Goal: Task Accomplishment & Management: Manage account settings

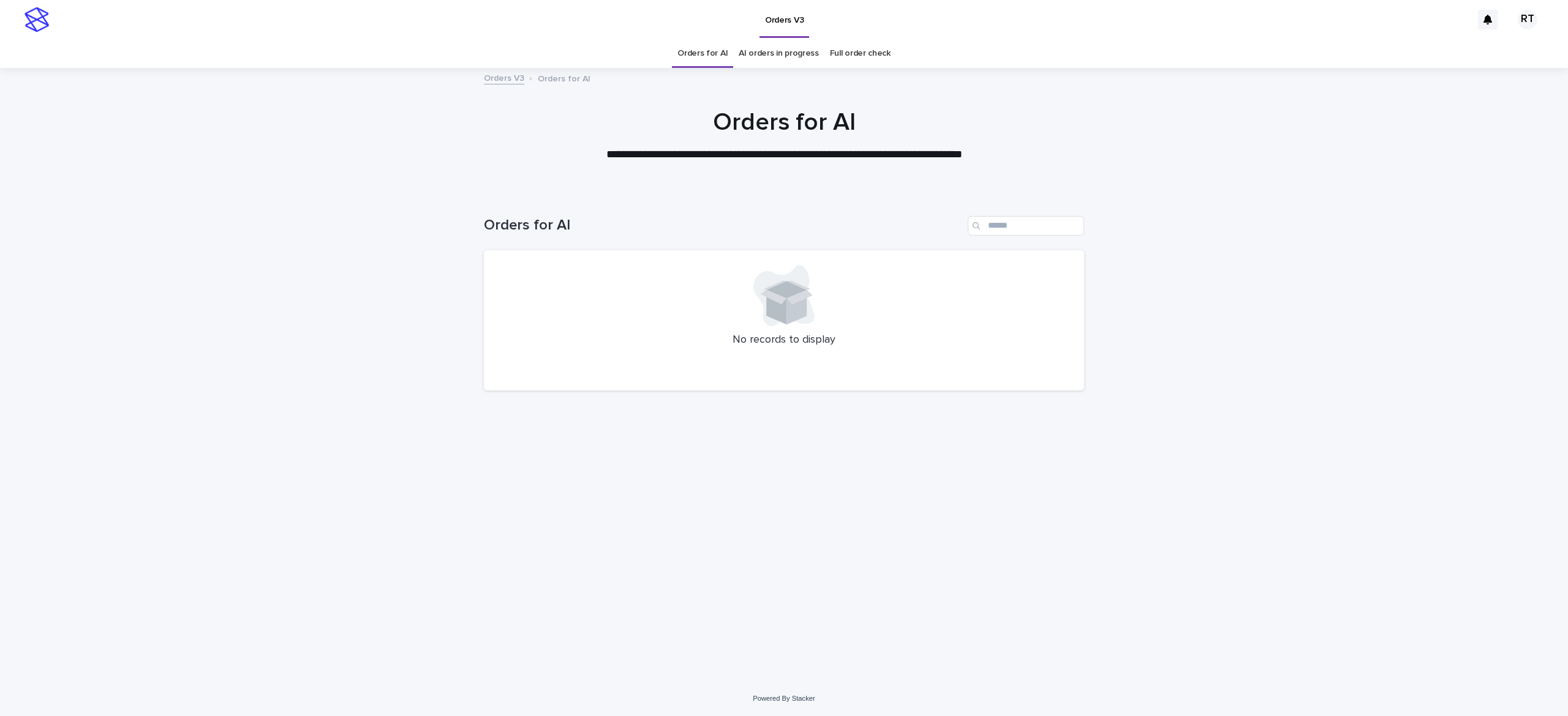
click at [847, 56] on link "Full order check" at bounding box center [860, 53] width 61 height 29
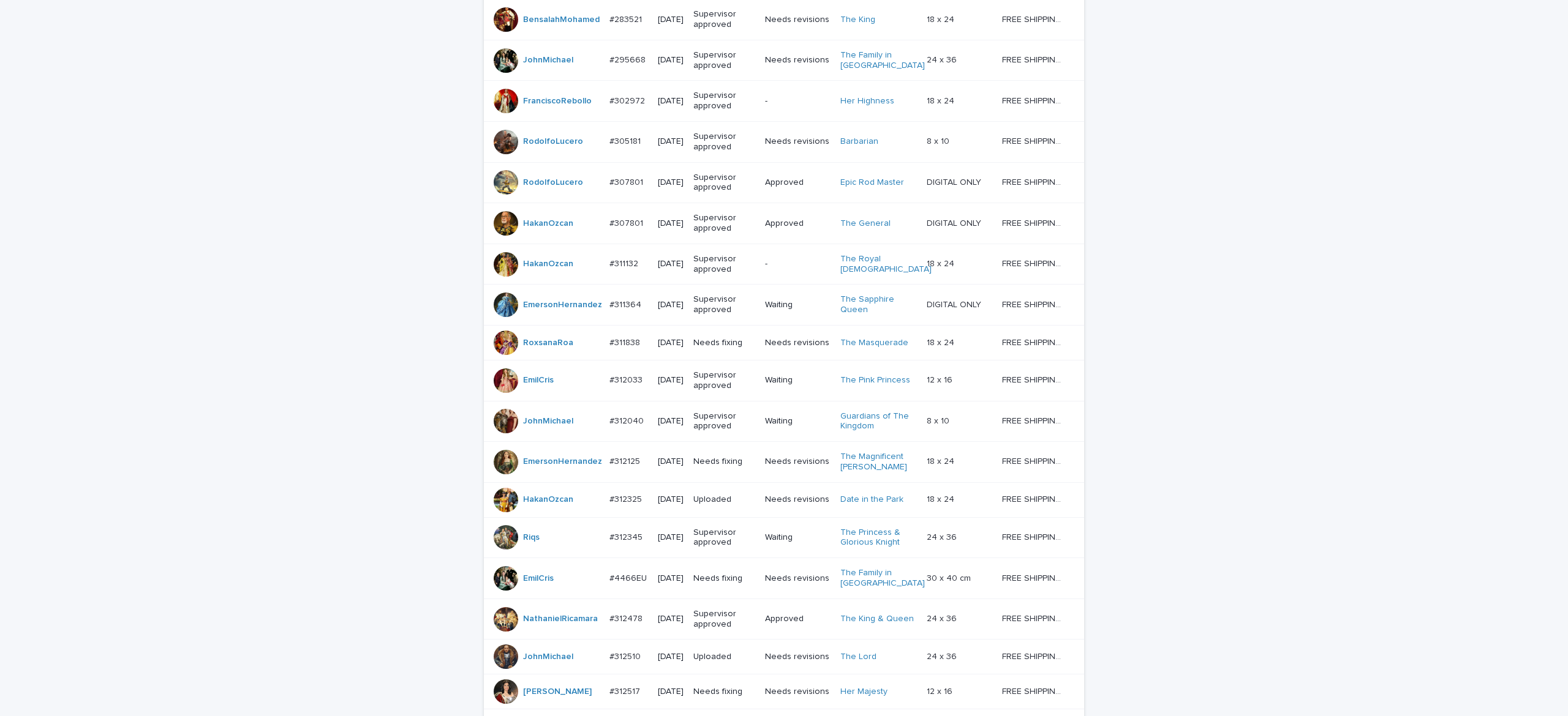
scroll to position [852, 0]
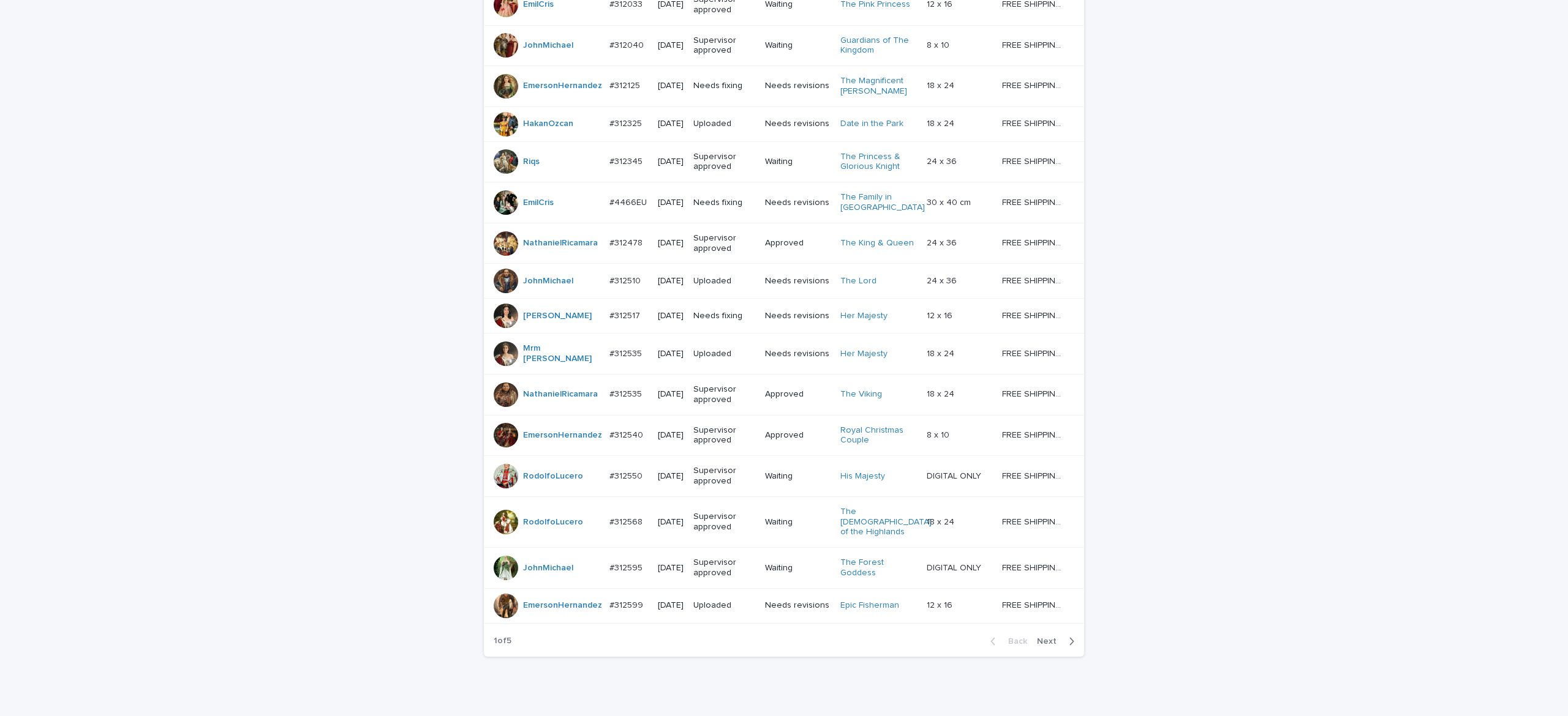
click at [1042, 648] on button "Next" at bounding box center [1058, 642] width 52 height 11
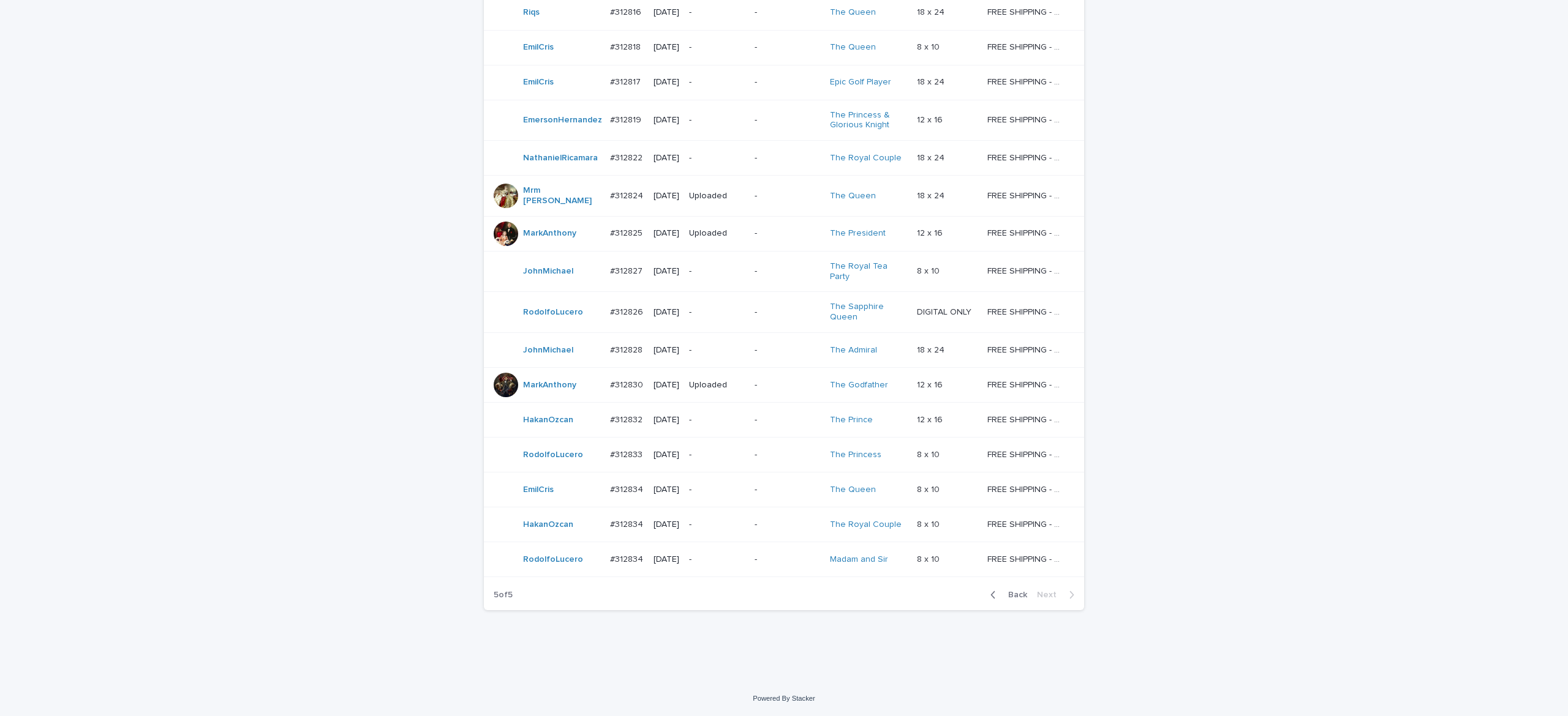
scroll to position [677, 0]
drag, startPoint x: 1026, startPoint y: 597, endPoint x: 1016, endPoint y: 588, distance: 13.5
click at [1016, 588] on div "Back Next" at bounding box center [1032, 595] width 104 height 30
click at [1015, 596] on span "Back" at bounding box center [1014, 594] width 27 height 9
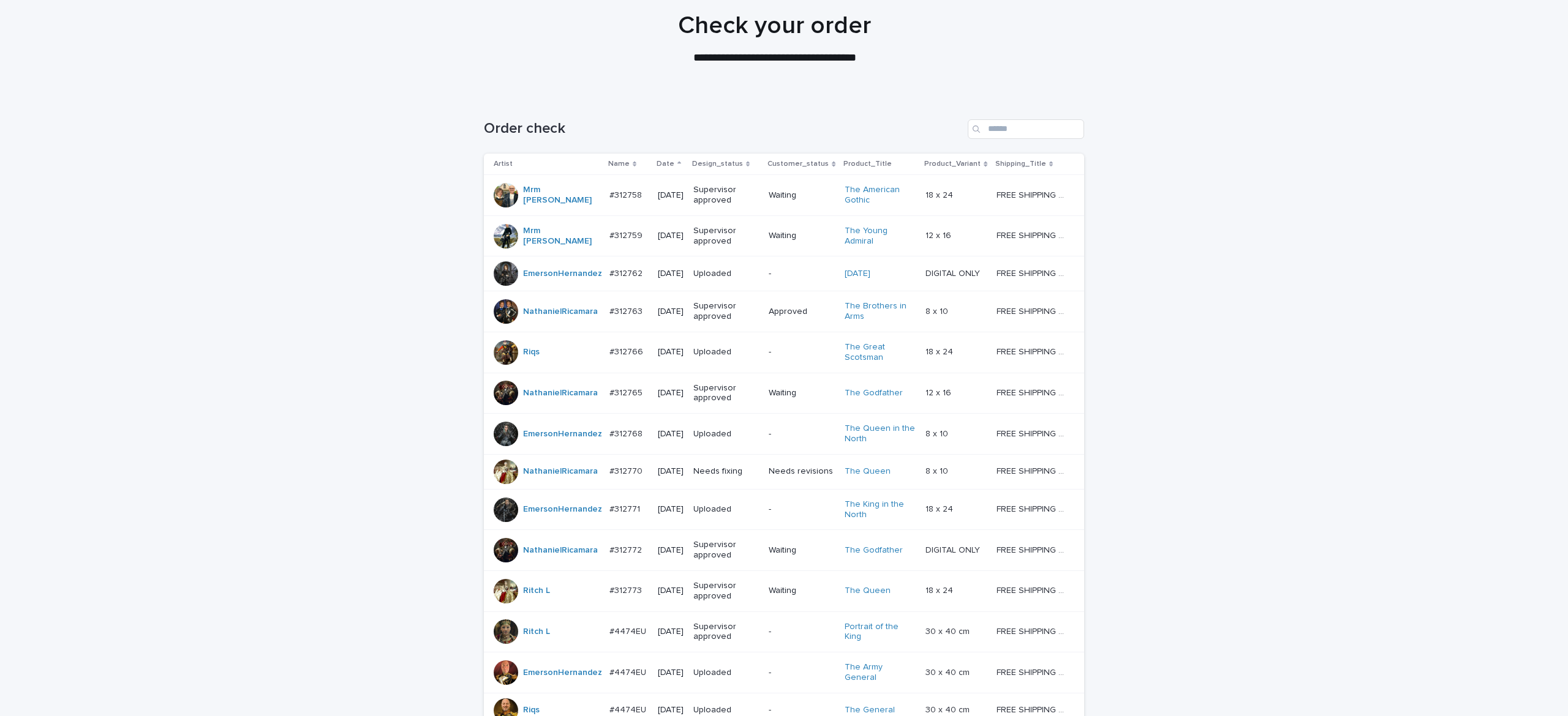
scroll to position [68, 0]
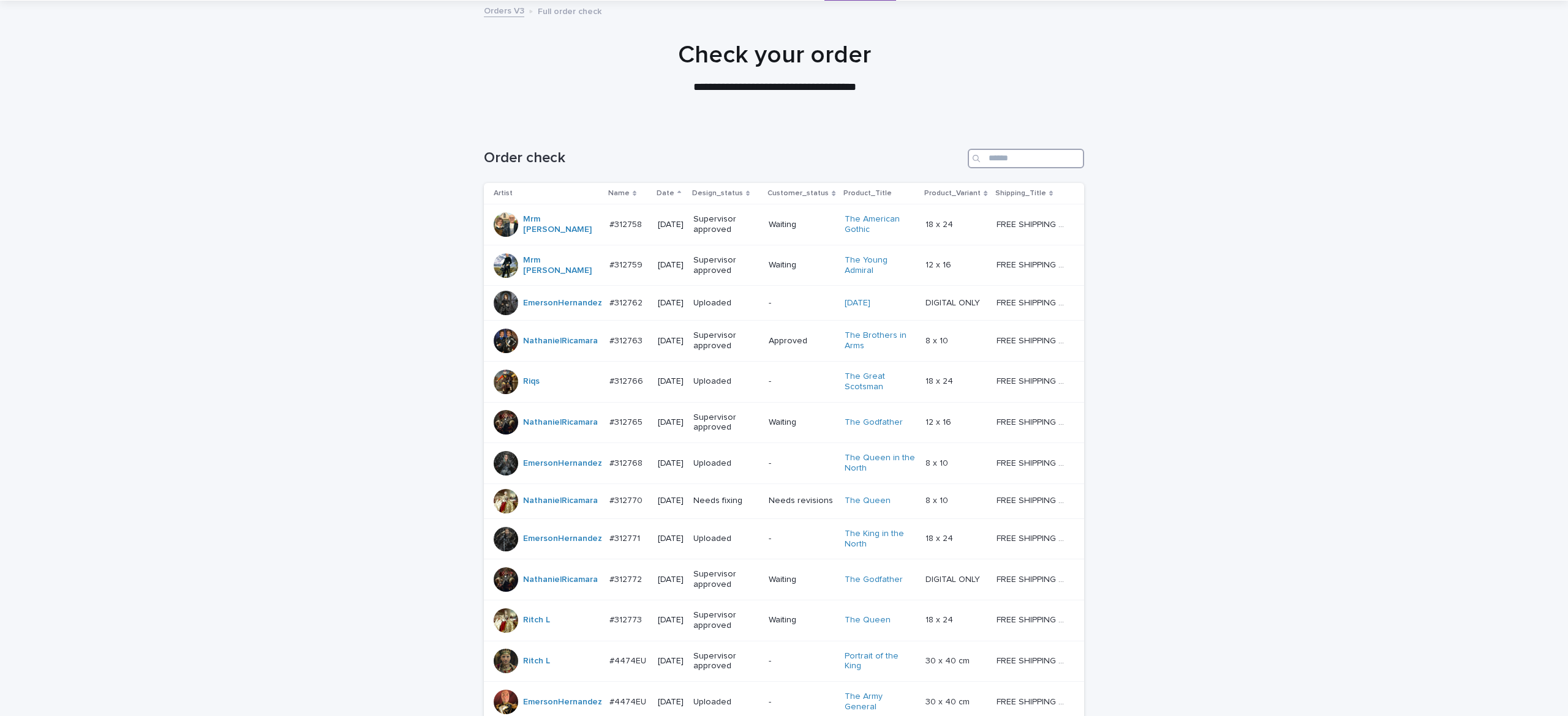
click at [1000, 162] on input "Search" at bounding box center [1026, 158] width 116 height 20
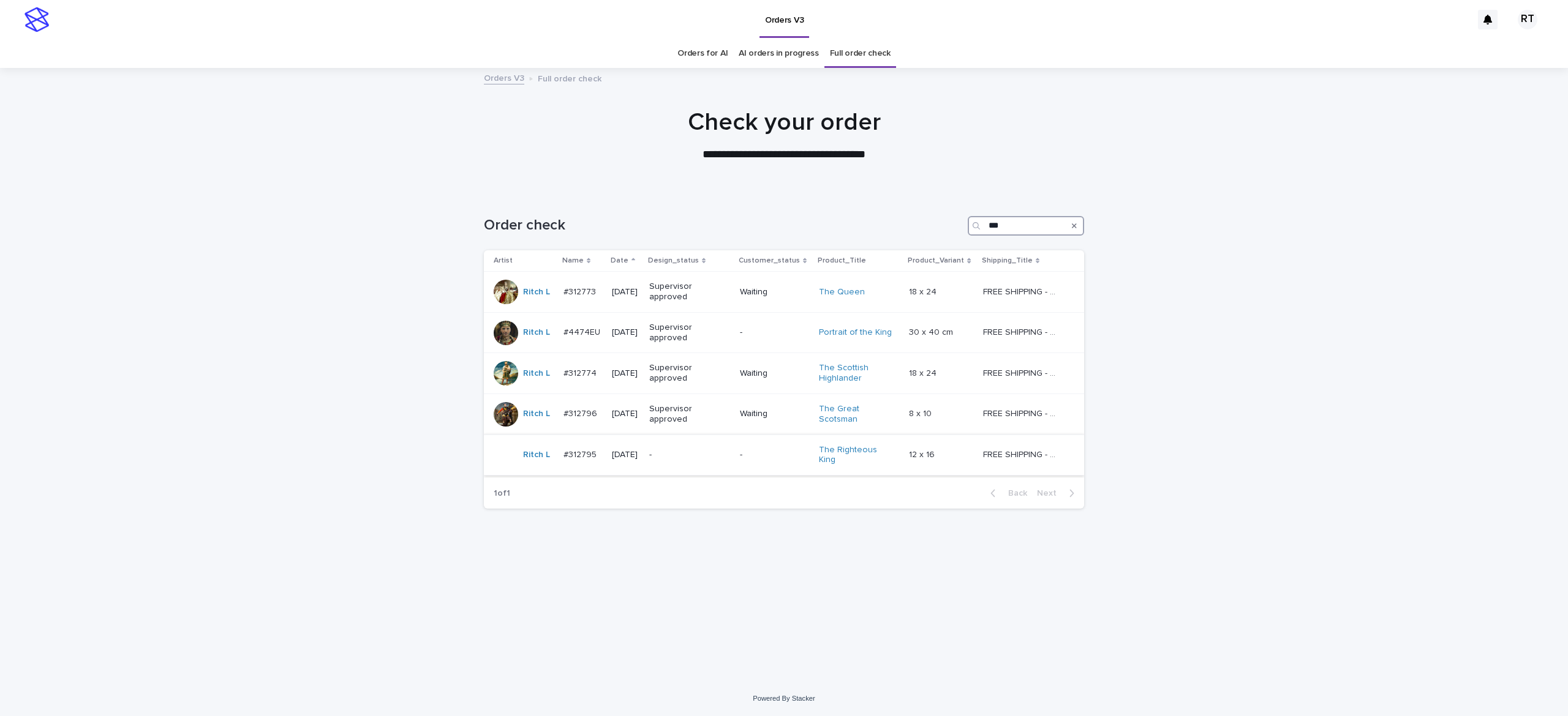
type input "***"
click at [687, 455] on p "-" at bounding box center [688, 455] width 76 height 10
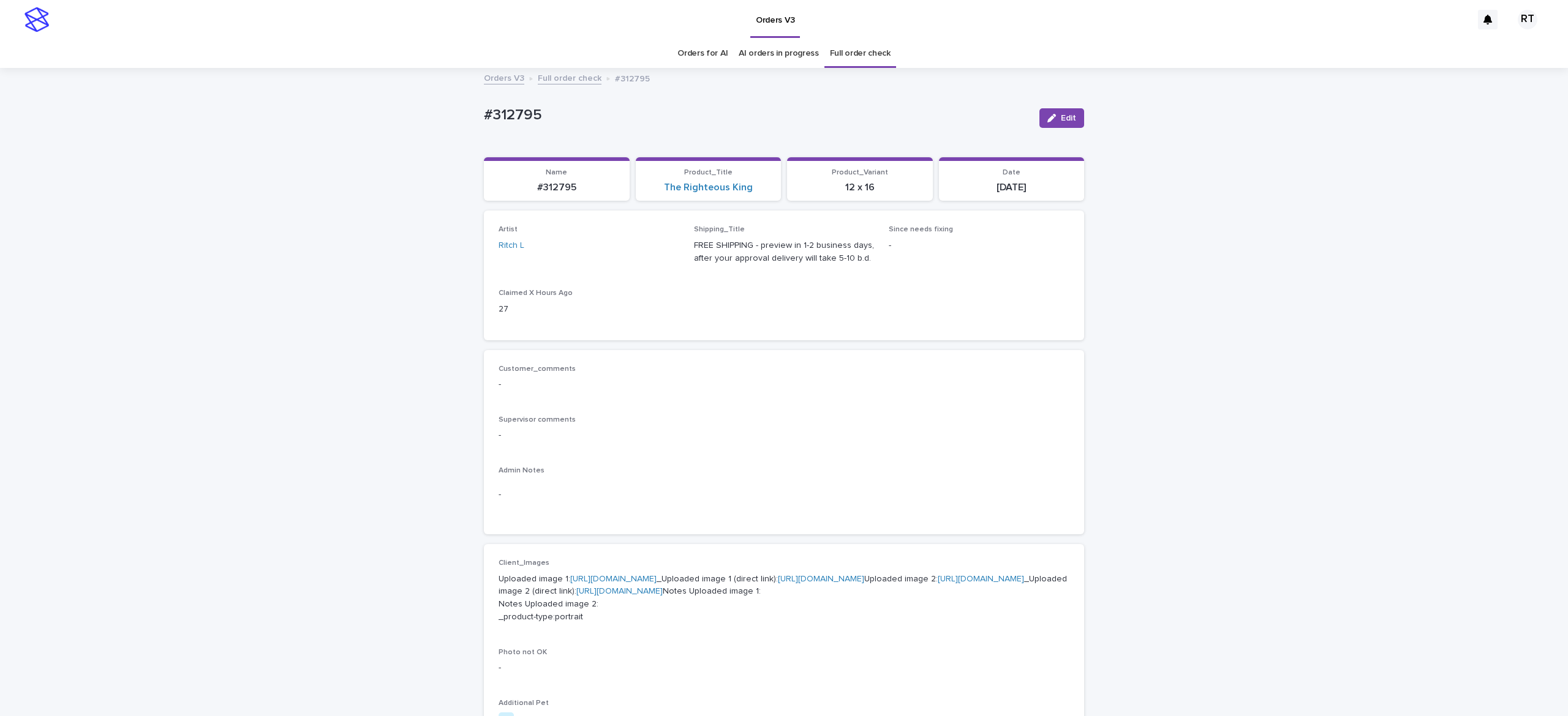
drag, startPoint x: 407, startPoint y: 104, endPoint x: 679, endPoint y: 109, distance: 272.0
click at [665, 110] on div "Loading... Saving… Loading... Saving… #312795 Edit #312795 Edit Sorry, there wa…" at bounding box center [784, 640] width 1568 height 1141
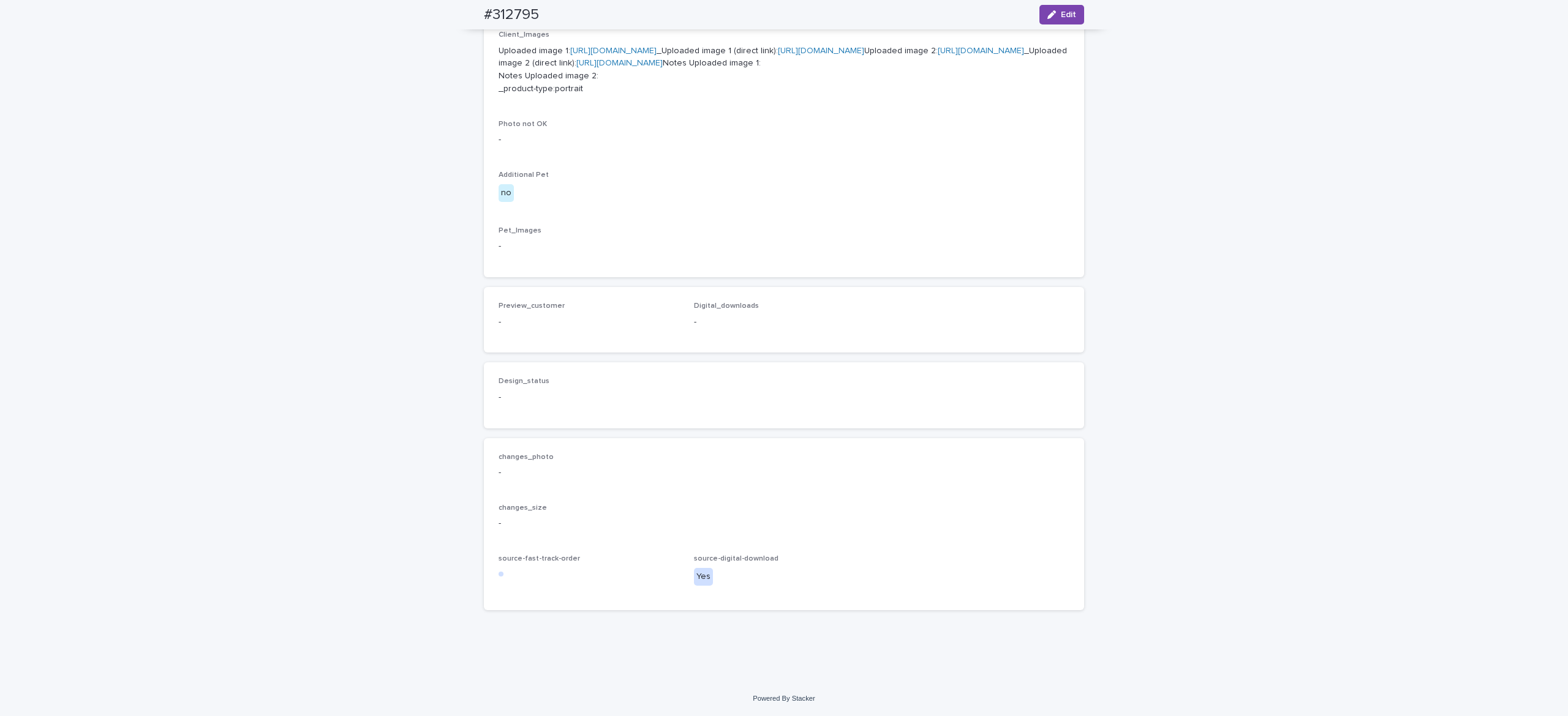
scroll to position [573, 0]
click at [1050, 11] on div "button" at bounding box center [1054, 14] width 13 height 9
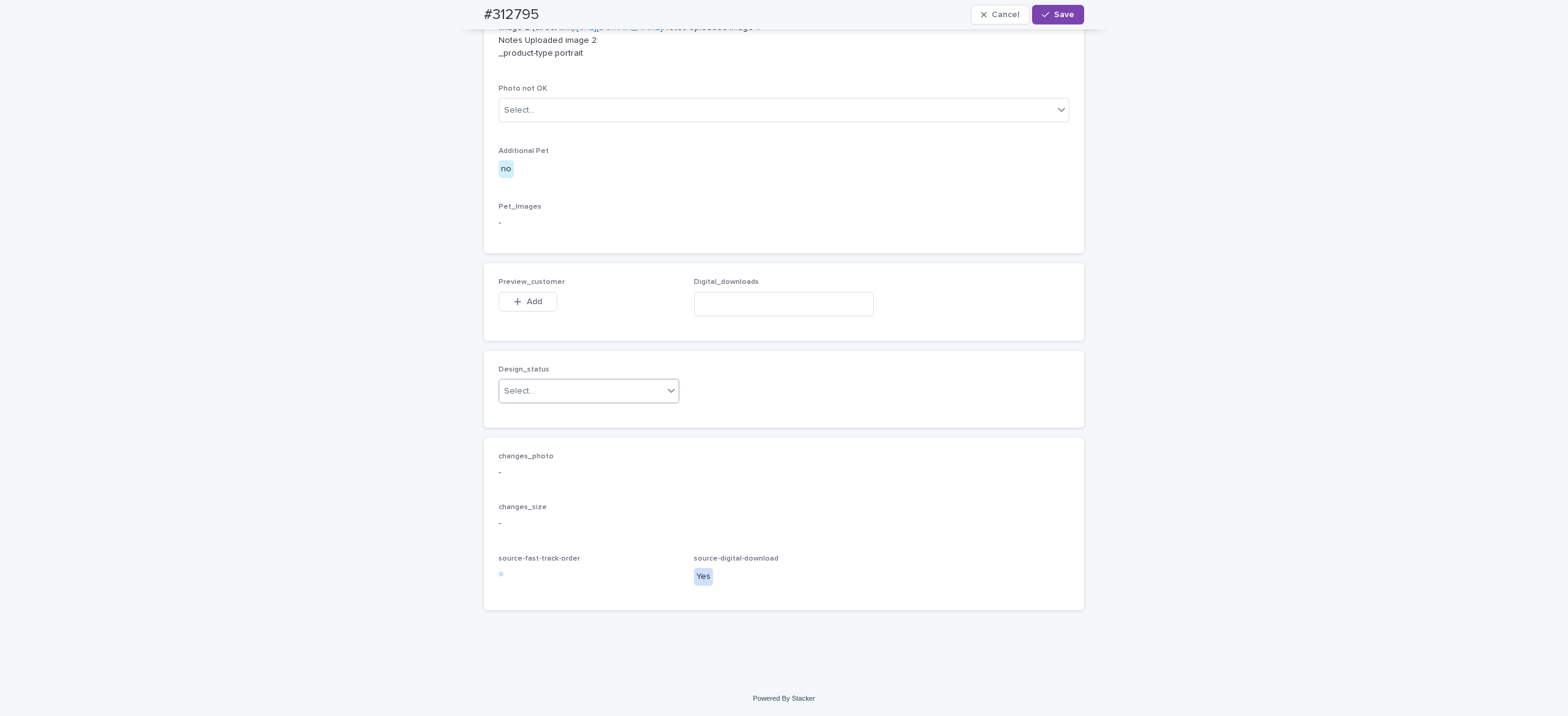
scroll to position [591, 0]
click at [514, 312] on button "Add" at bounding box center [528, 301] width 59 height 20
click at [512, 312] on button "Add" at bounding box center [528, 301] width 59 height 20
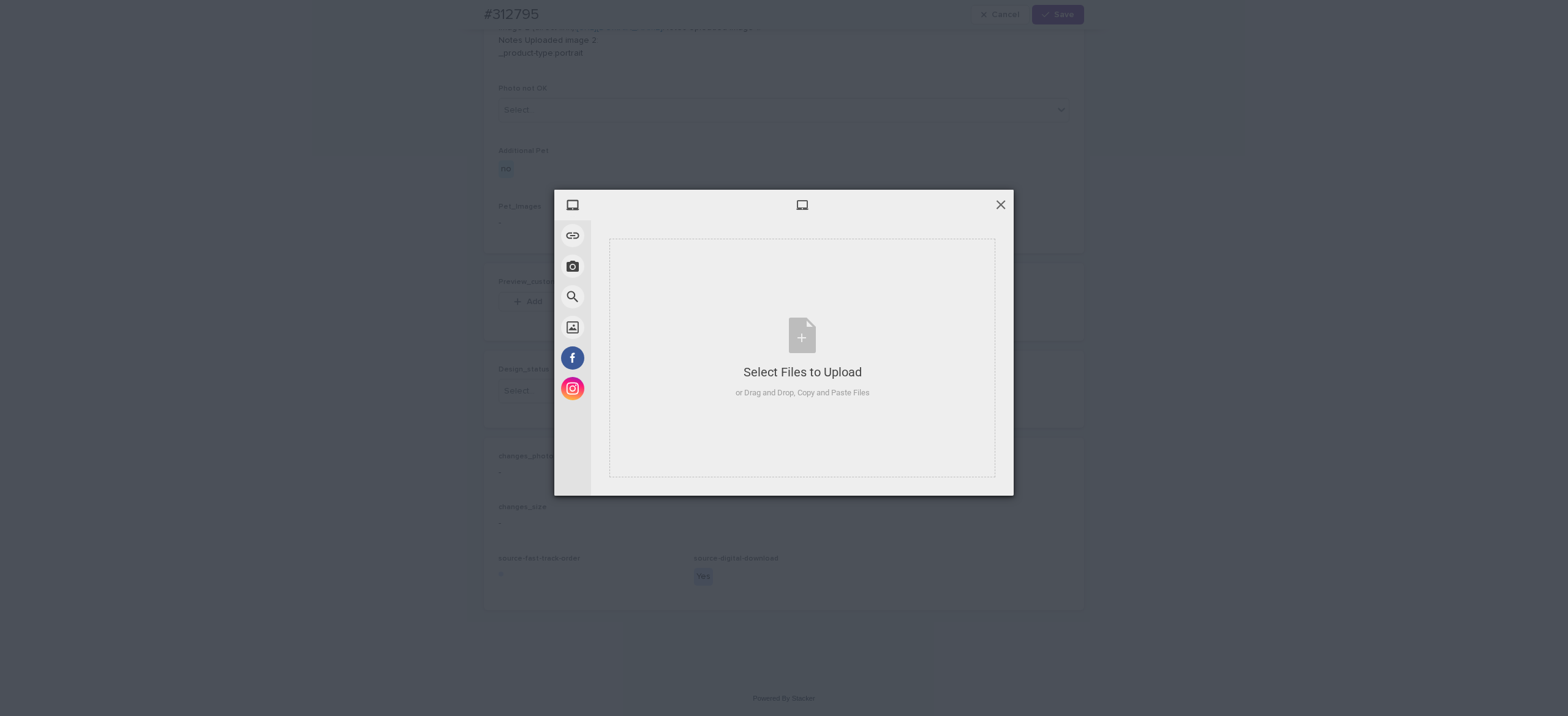
drag, startPoint x: 1006, startPoint y: 196, endPoint x: 1006, endPoint y: 210, distance: 14.0
click at [1006, 196] on div at bounding box center [802, 205] width 422 height 30
drag, startPoint x: 999, startPoint y: 195, endPoint x: 1006, endPoint y: 207, distance: 13.9
click at [1000, 198] on div "My Device Link (URL) Take Photo Web Search Unsplash Facebook Instagram Select F…" at bounding box center [784, 343] width 460 height 306
click at [979, 485] on span "Upload 1" at bounding box center [976, 480] width 62 height 23
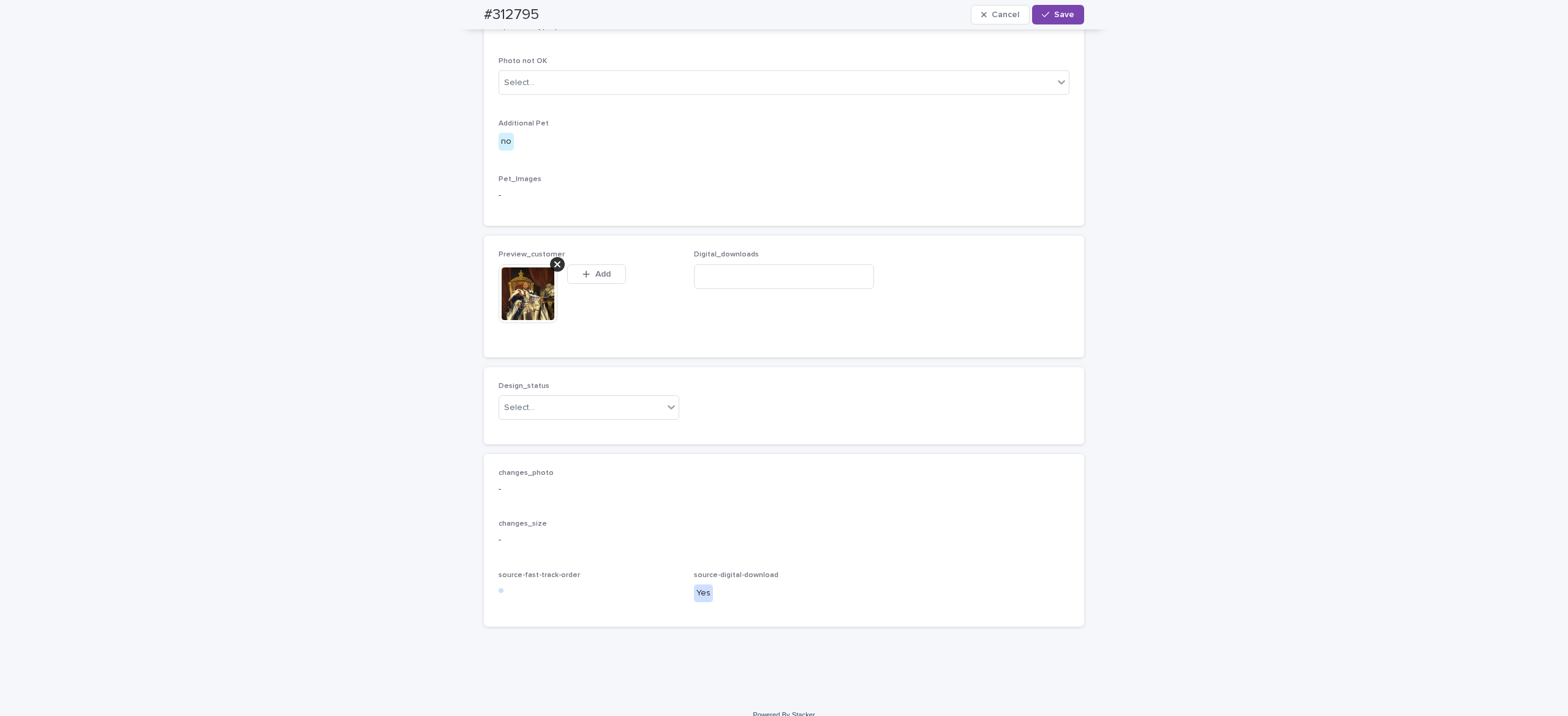
scroll to position [613, 0]
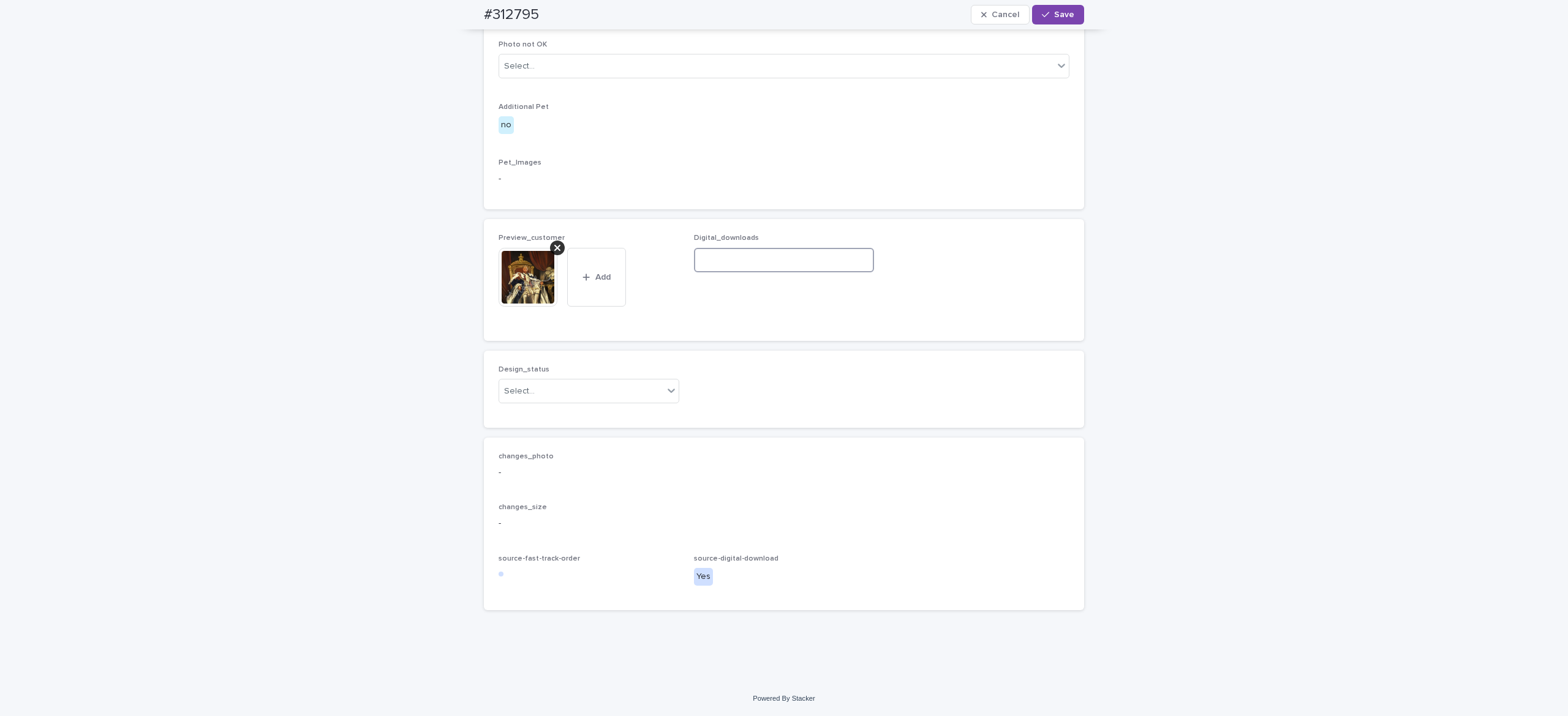
click at [718, 273] on input at bounding box center [785, 261] width 181 height 25
paste input "**********"
type input "**********"
click at [530, 401] on div "Select..." at bounding box center [581, 391] width 165 height 20
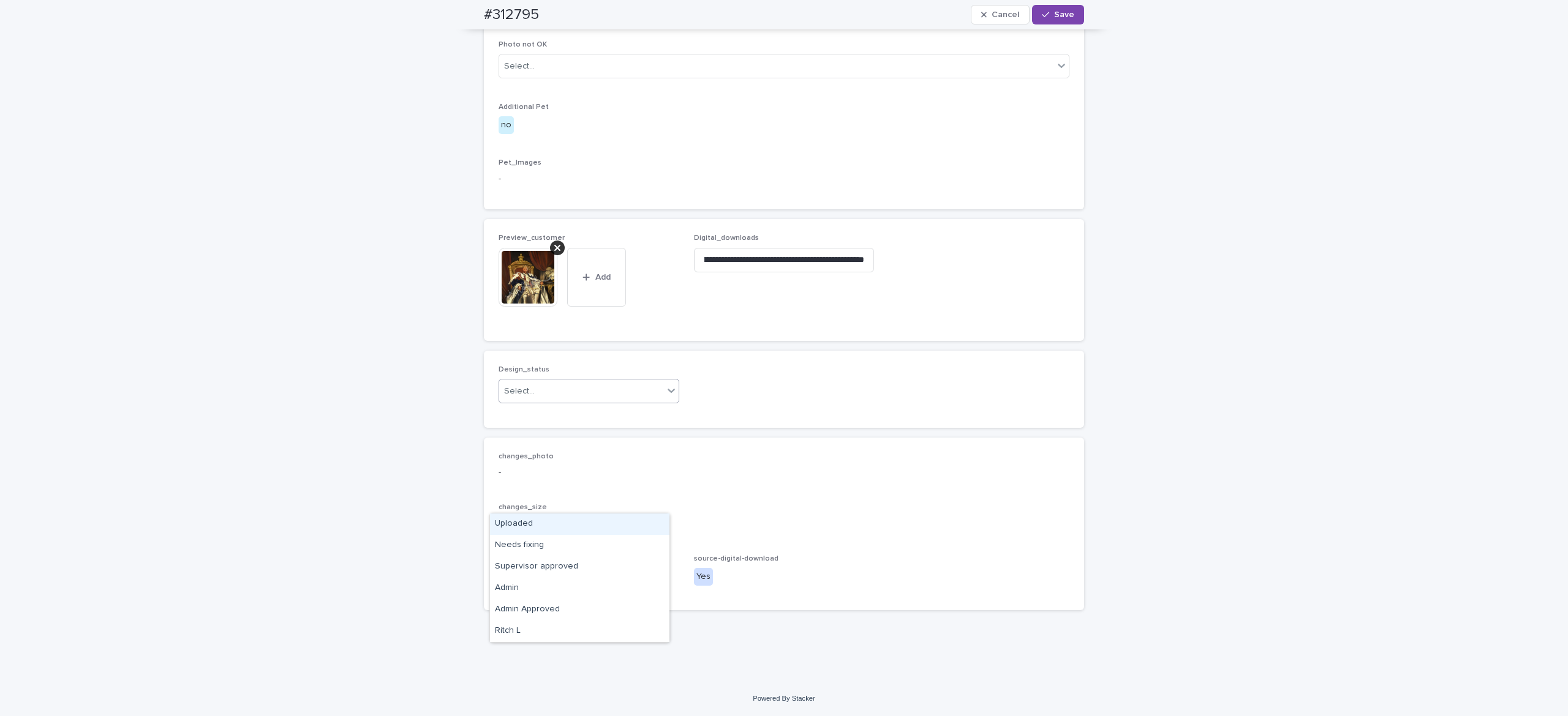
scroll to position [0, 0]
click at [554, 522] on div "Uploaded" at bounding box center [579, 524] width 180 height 22
click at [1059, 14] on span "Save" at bounding box center [1064, 14] width 20 height 9
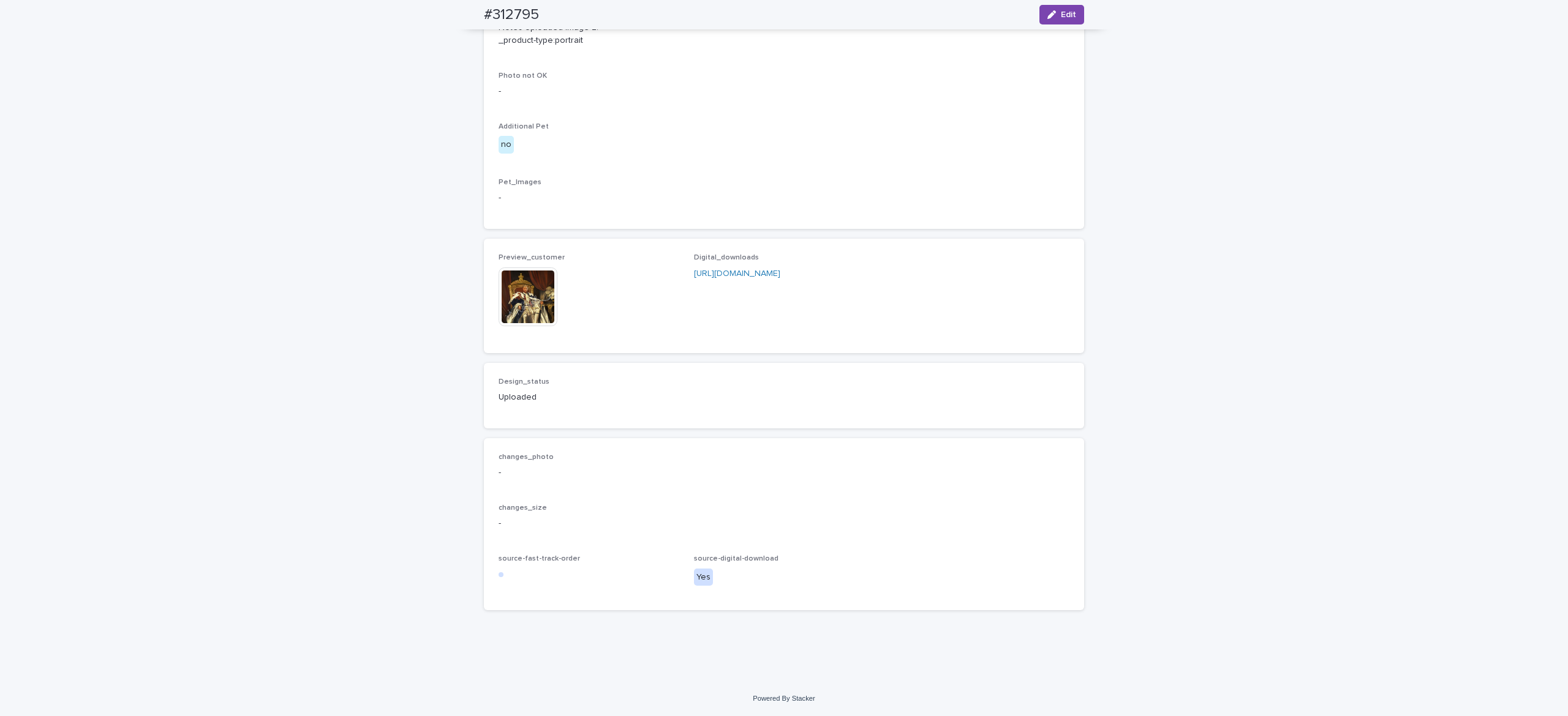
scroll to position [597, 0]
click at [515, 326] on img at bounding box center [528, 297] width 59 height 59
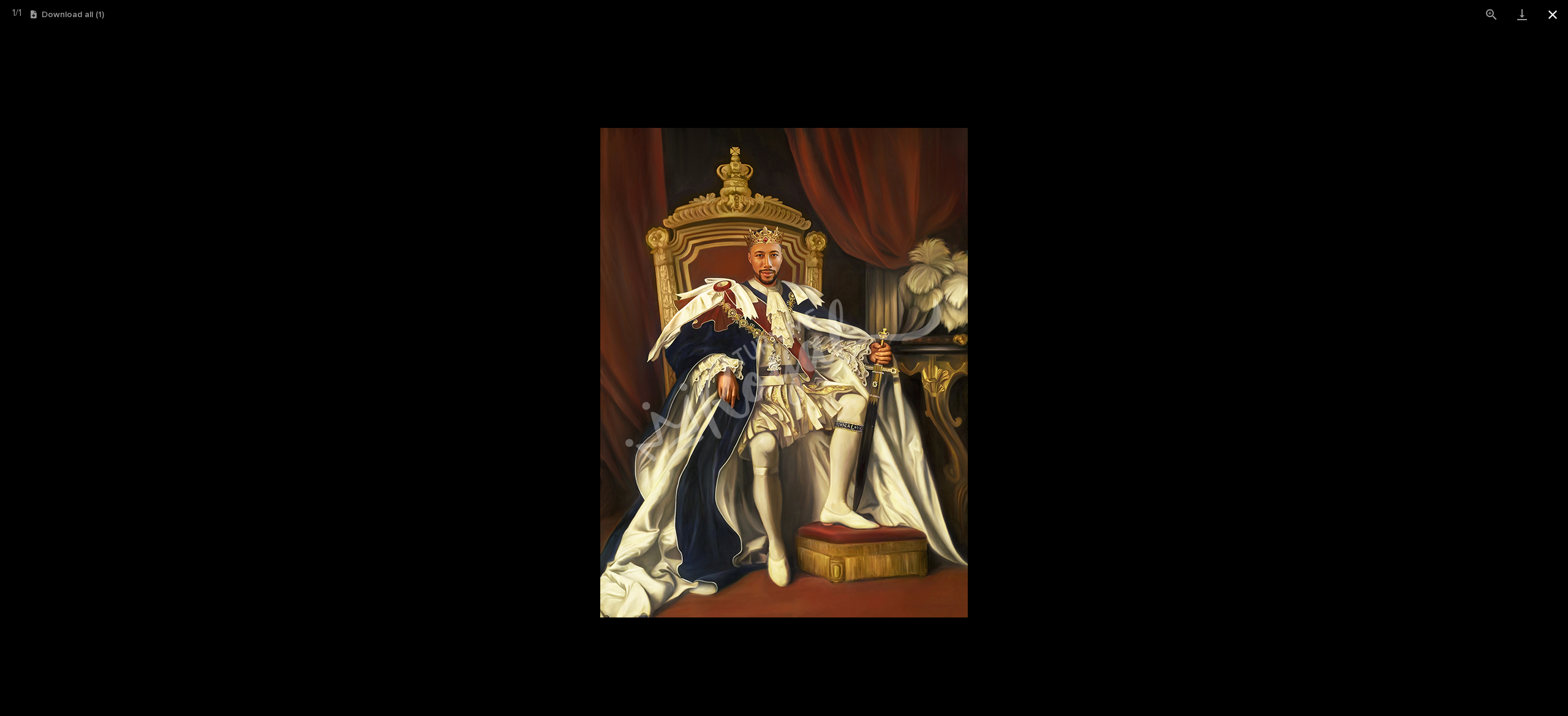
click at [1550, 17] on button "Close gallery" at bounding box center [1553, 14] width 30 height 29
